Goal: Find specific page/section: Find specific page/section

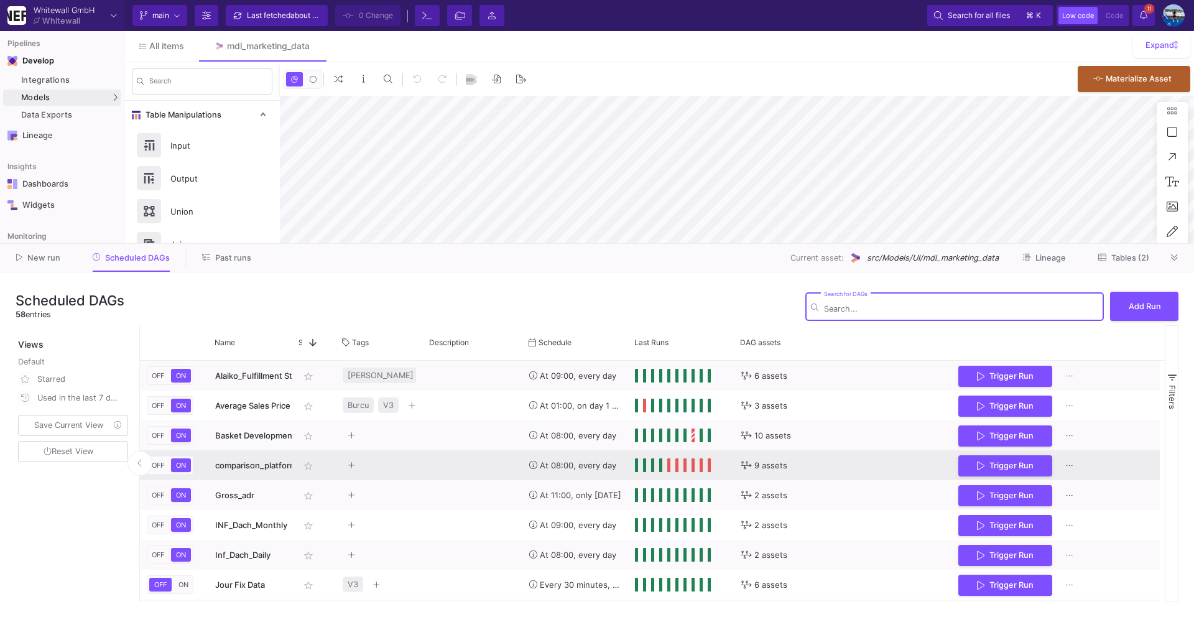
scroll to position [131, 0]
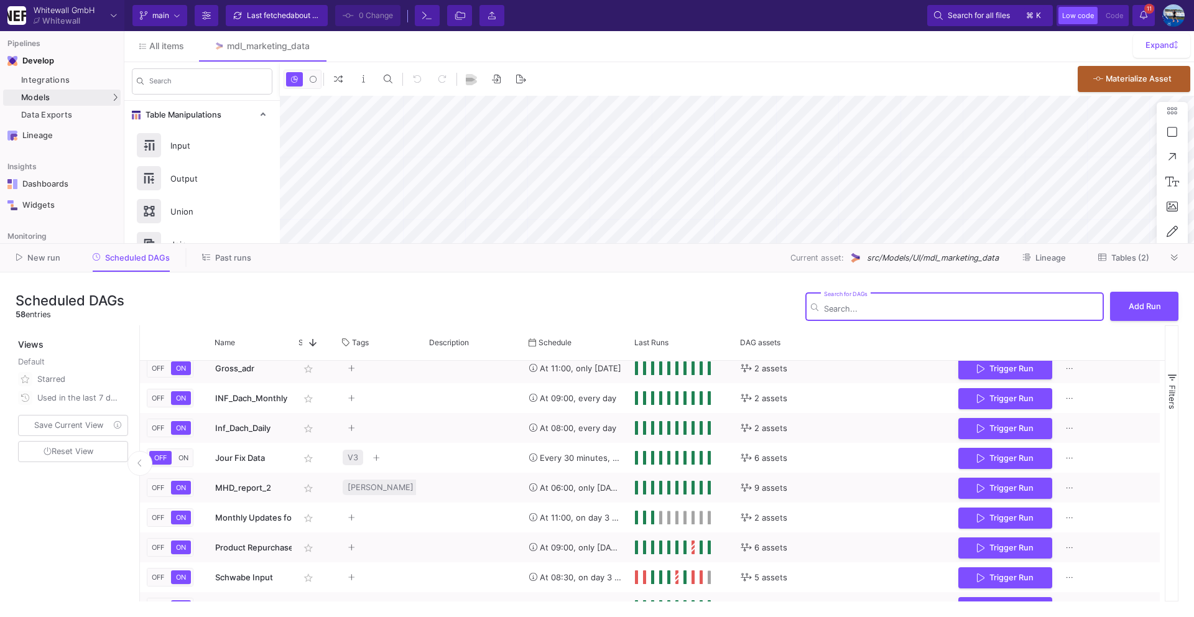
type input "-34"
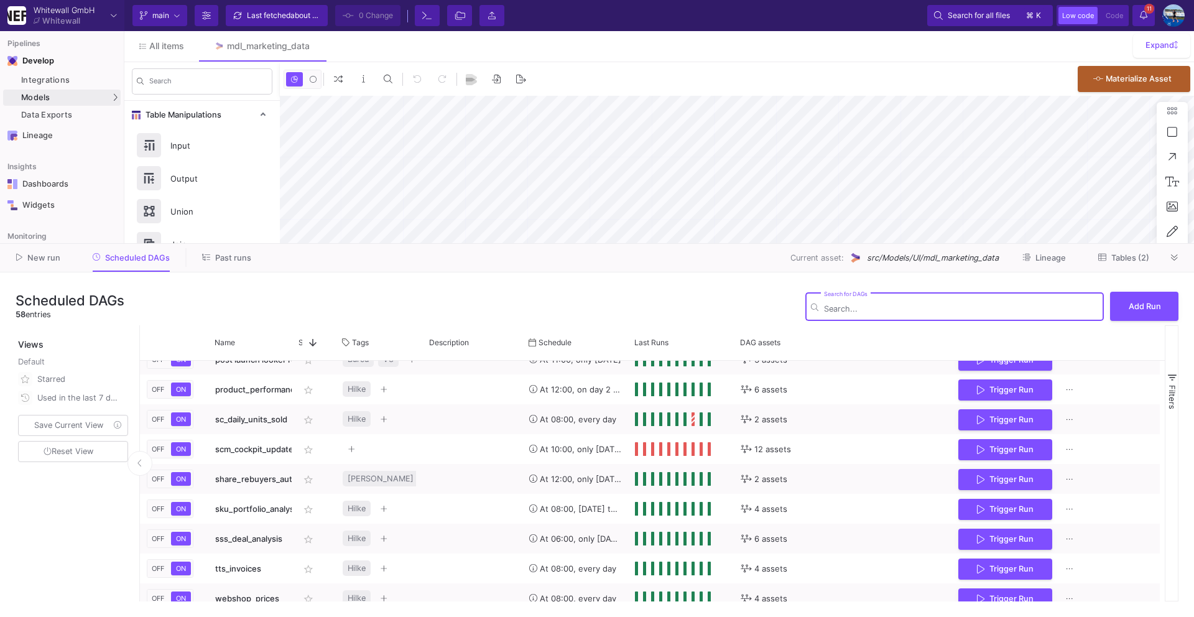
scroll to position [1315, 0]
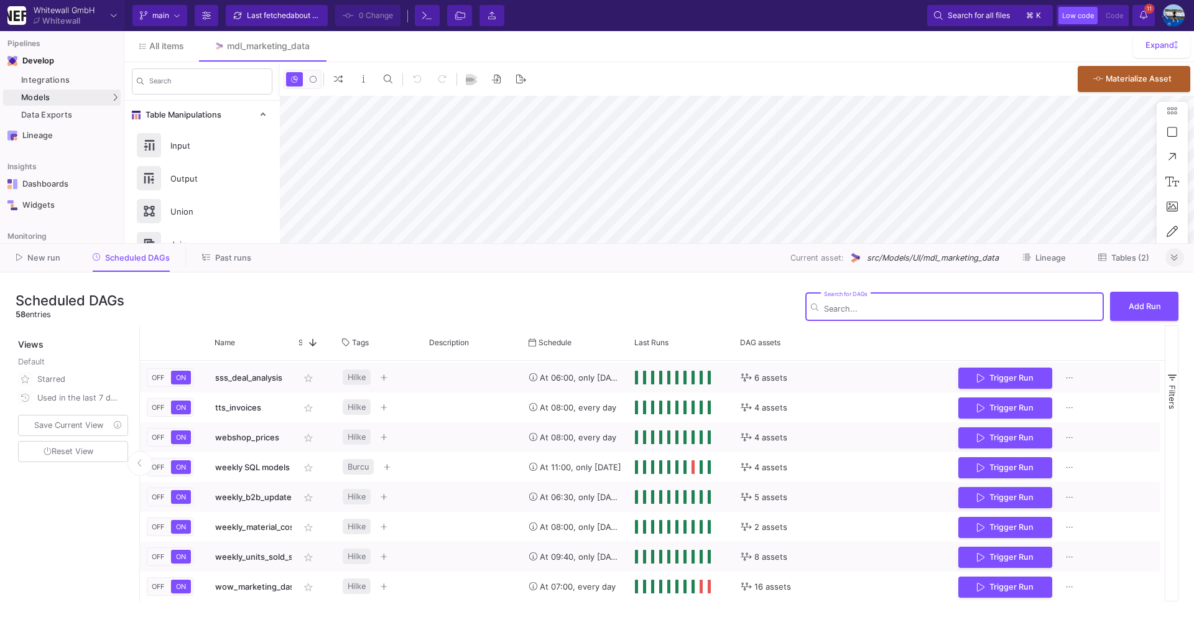
click at [1174, 257] on icon at bounding box center [1174, 258] width 7 height 8
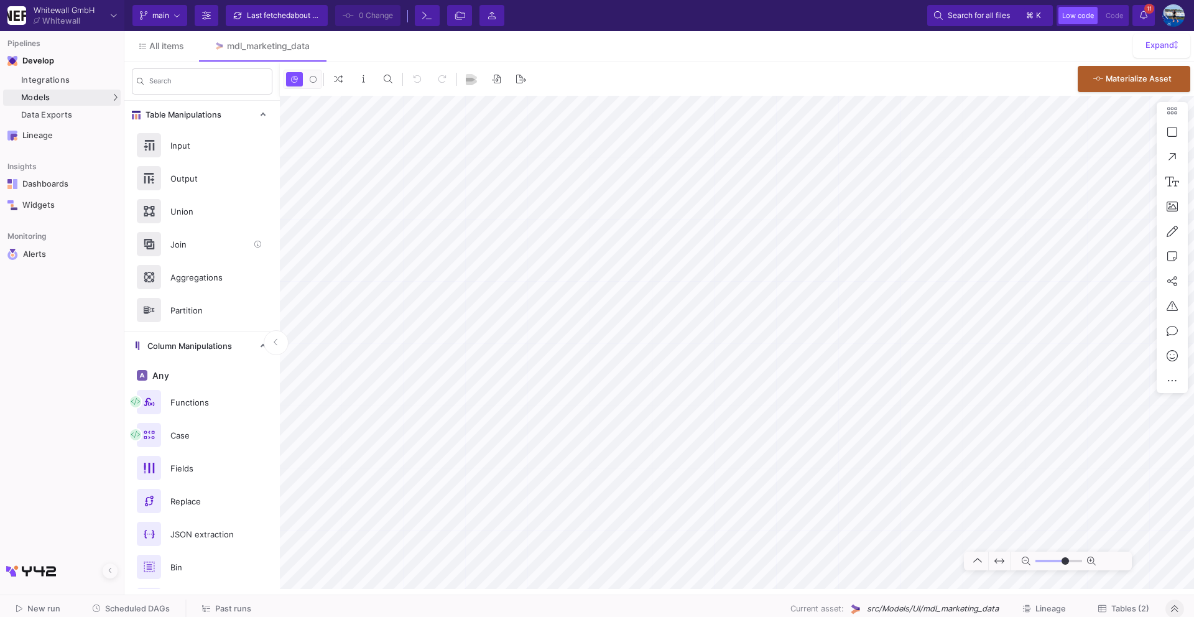
type input "-34"
click at [78, 85] on link "Integrations" at bounding box center [61, 80] width 117 height 16
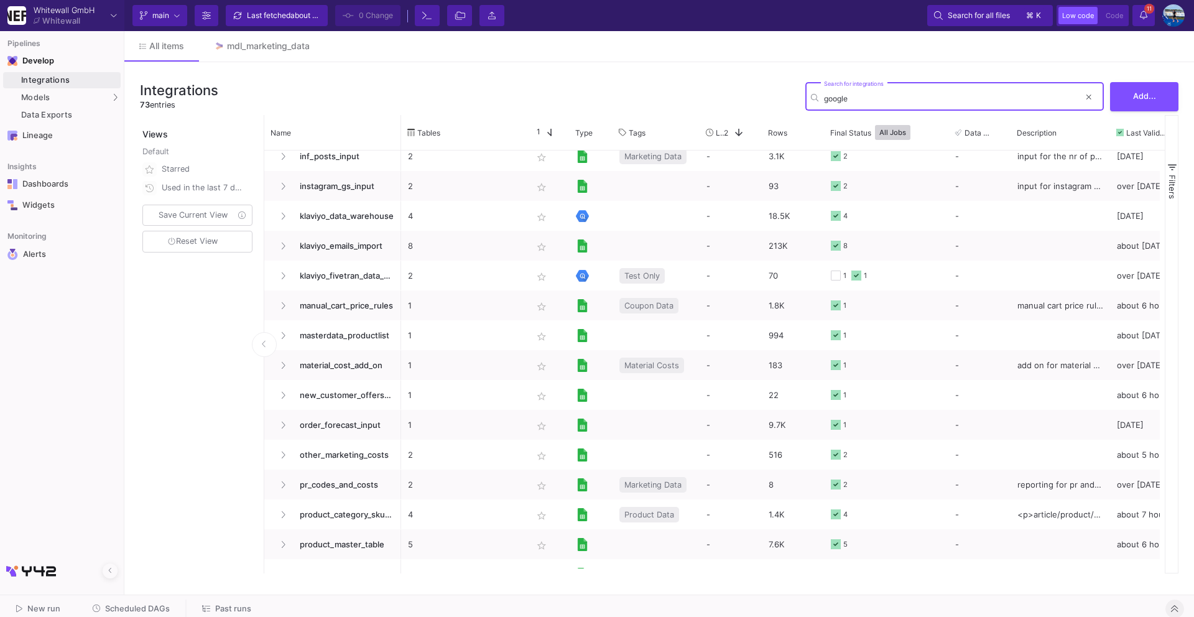
scroll to position [1164, 0]
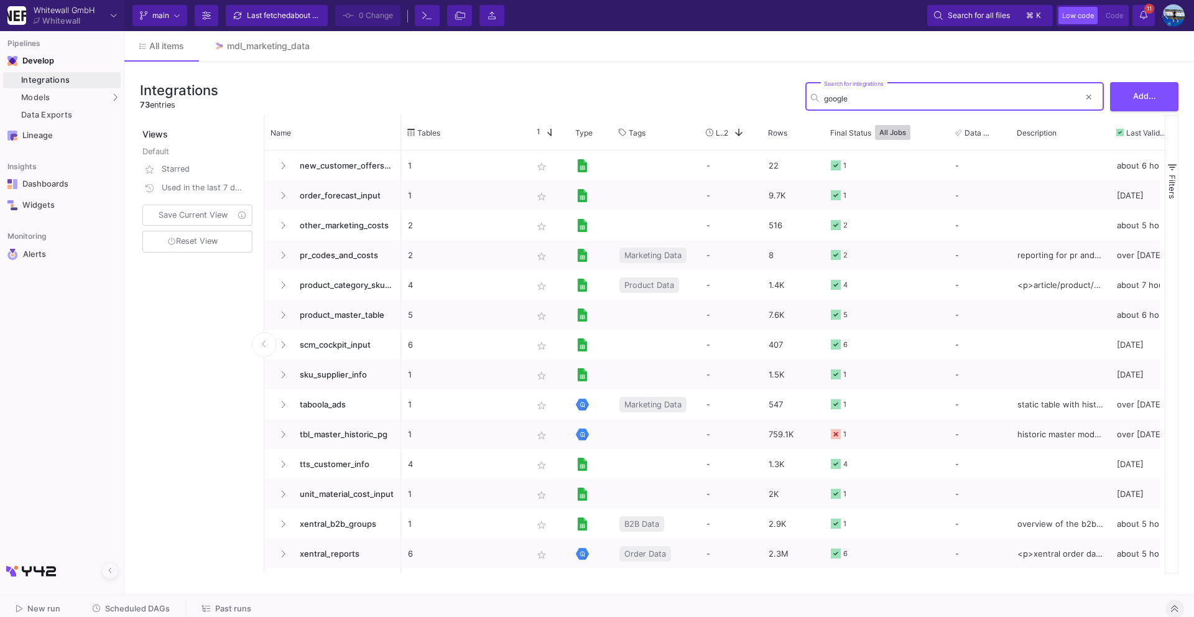
type input "google"
